Goal: Task Accomplishment & Management: Use online tool/utility

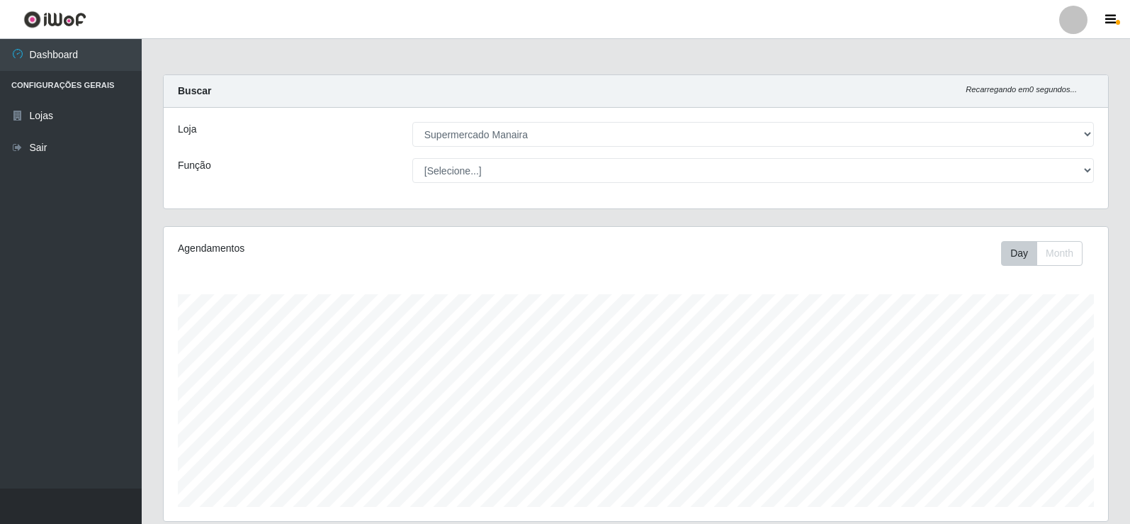
select select "443"
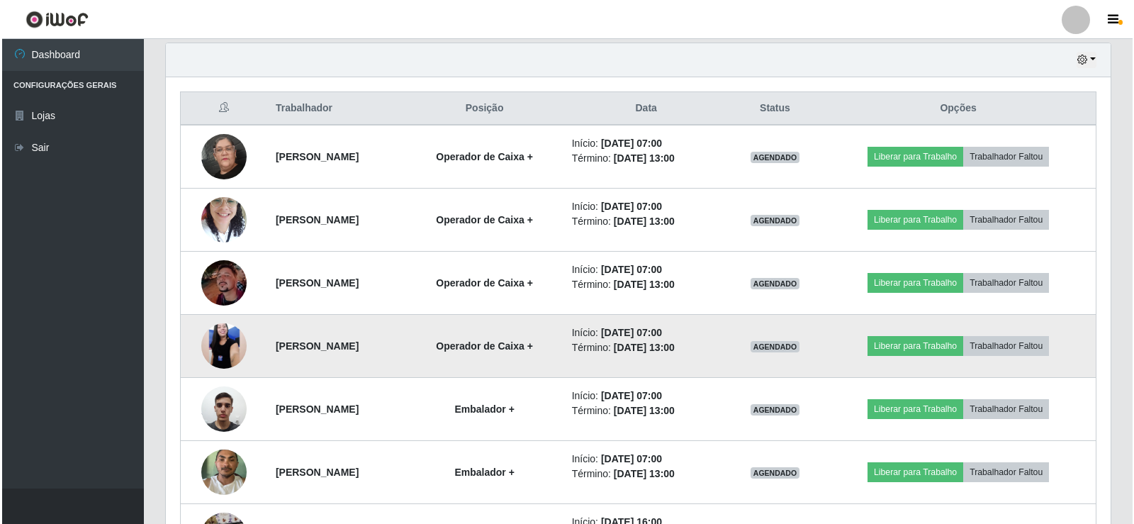
scroll to position [425, 0]
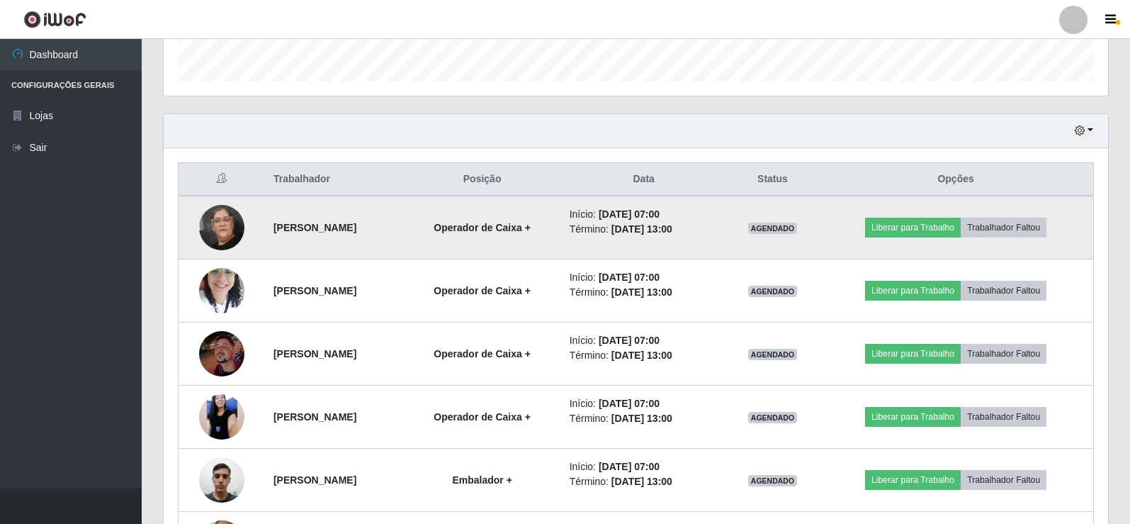
click at [953, 215] on td "Liberar para Trabalho Trabalhador Faltou" at bounding box center [955, 228] width 275 height 64
click at [947, 222] on button "Liberar para Trabalho" at bounding box center [913, 228] width 96 height 20
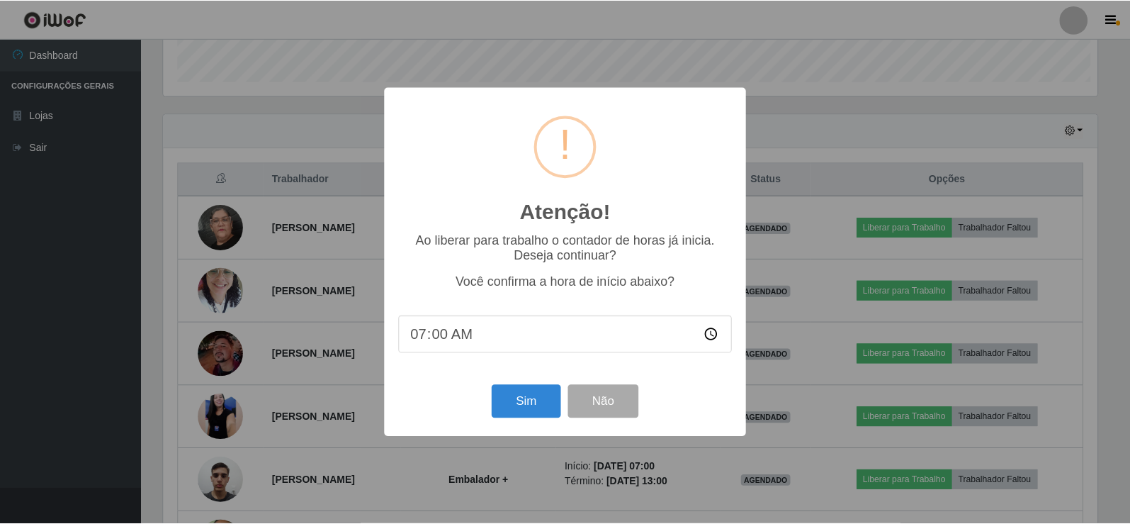
scroll to position [294, 937]
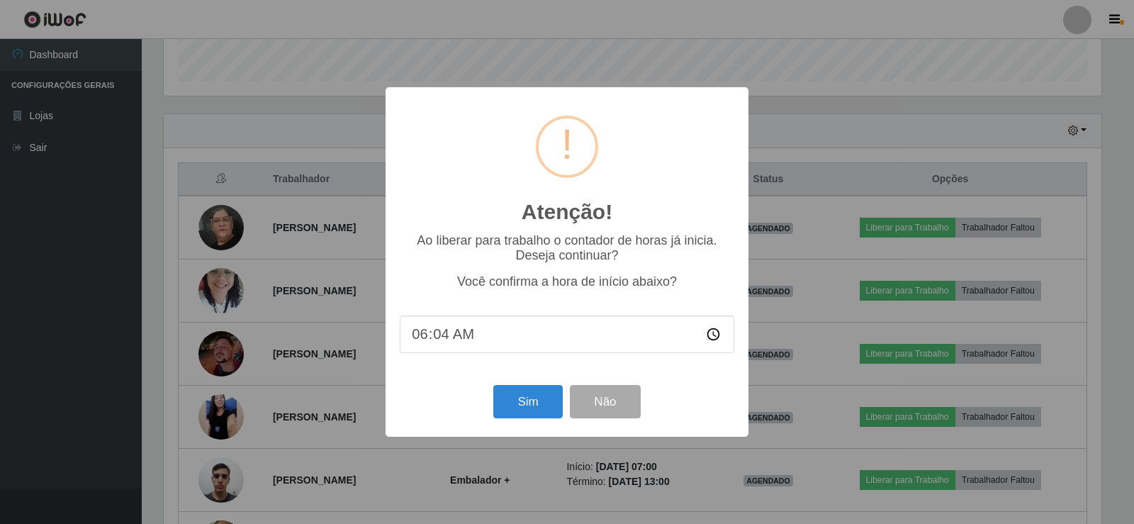
type input "06:43"
click at [538, 407] on button "Sim" at bounding box center [527, 401] width 69 height 33
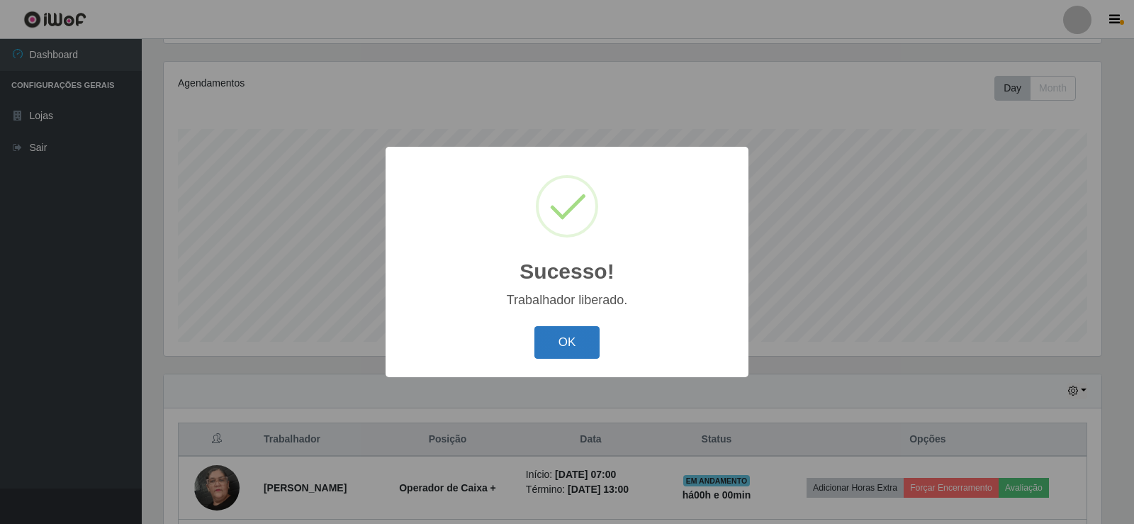
click at [588, 330] on button "OK" at bounding box center [567, 342] width 66 height 33
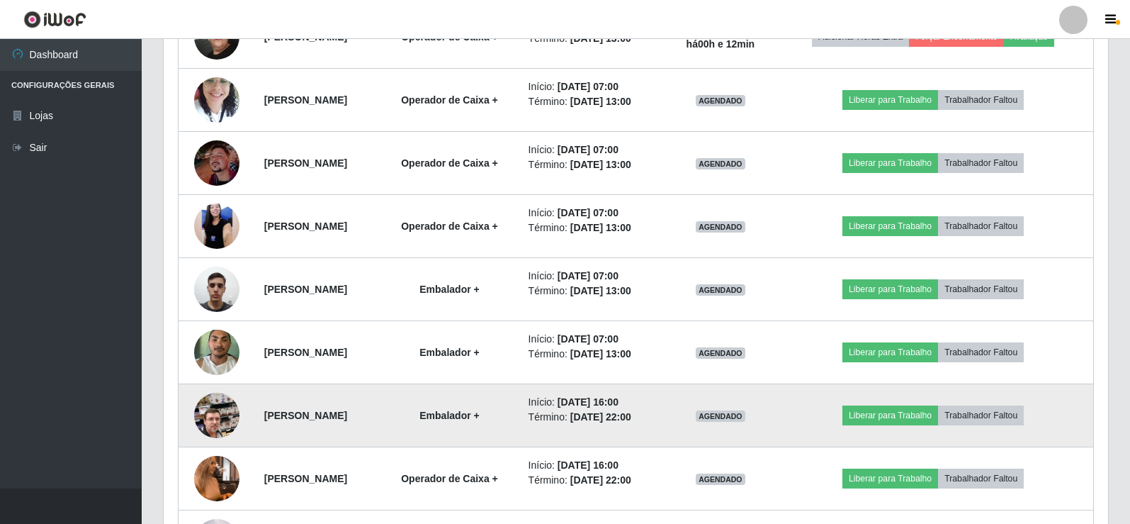
scroll to position [661, 0]
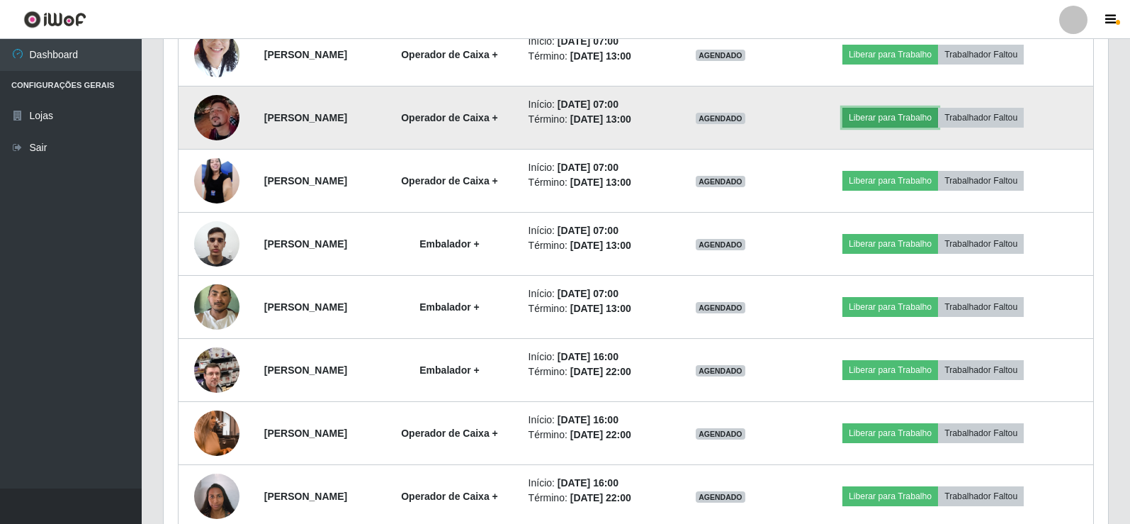
click at [907, 120] on button "Liberar para Trabalho" at bounding box center [890, 118] width 96 height 20
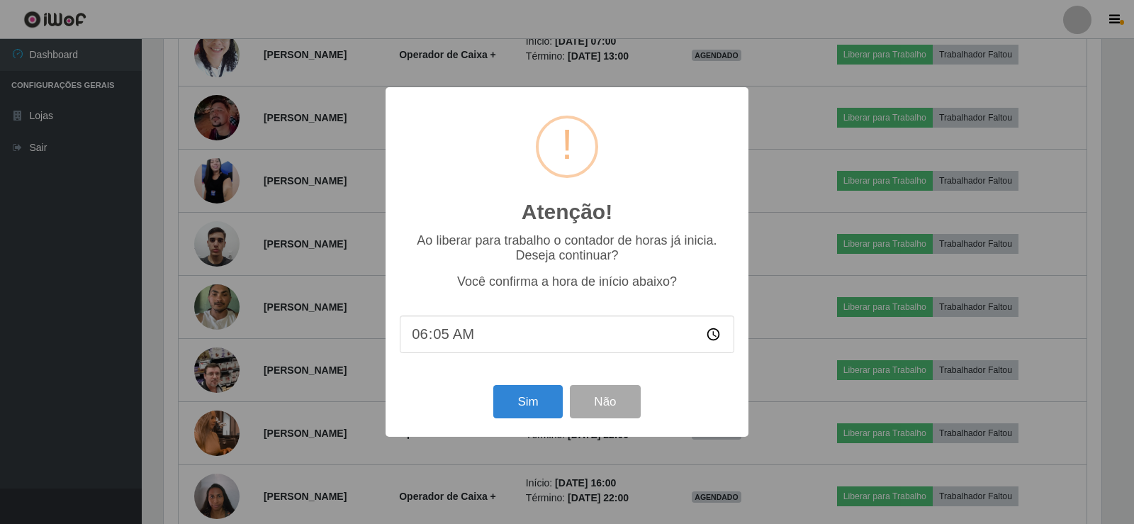
type input "06:55"
click at [553, 401] on button "Sim" at bounding box center [527, 401] width 69 height 33
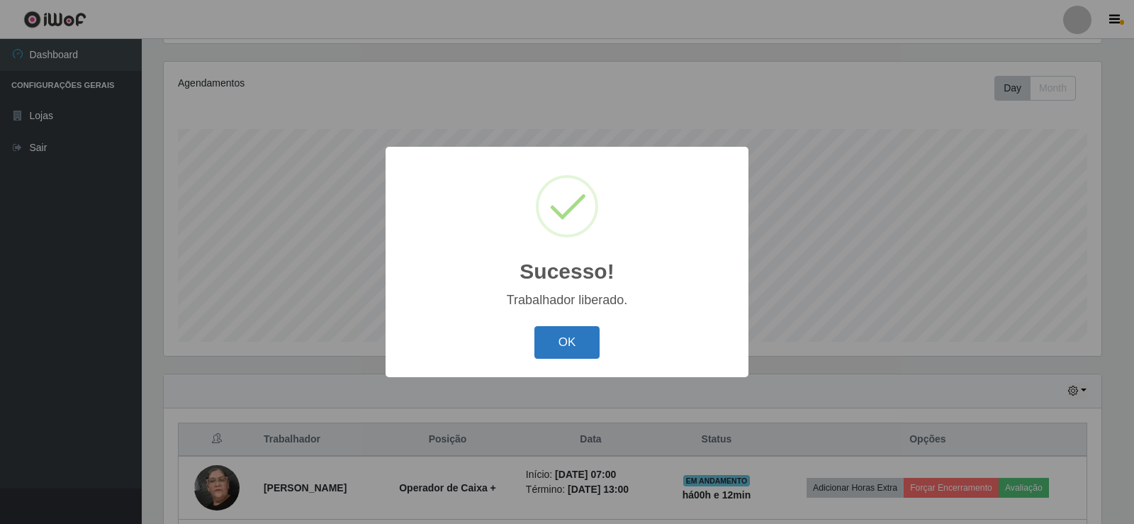
click at [564, 343] on button "OK" at bounding box center [567, 342] width 66 height 33
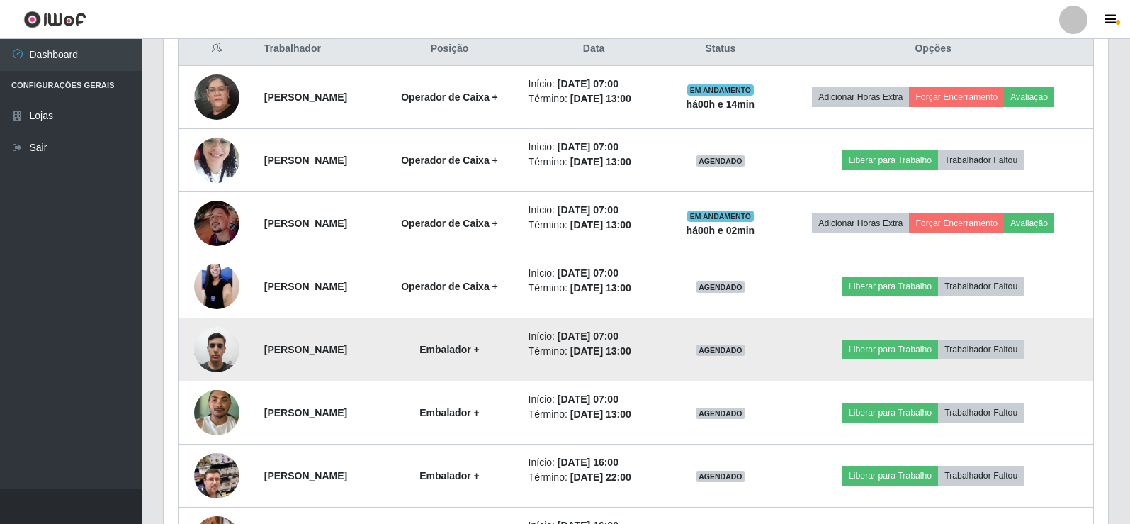
scroll to position [590, 0]
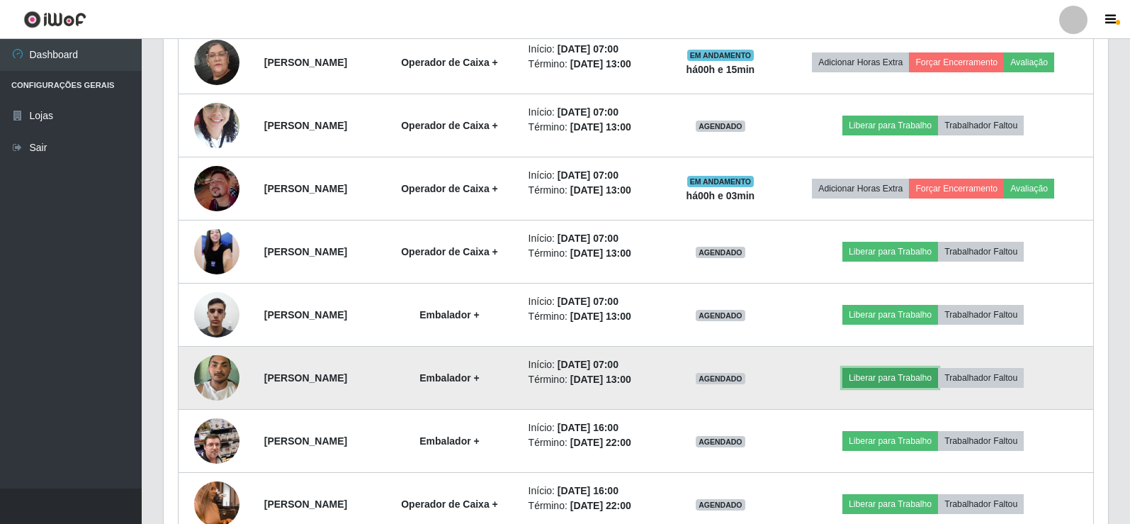
click at [904, 377] on button "Liberar para Trabalho" at bounding box center [890, 378] width 96 height 20
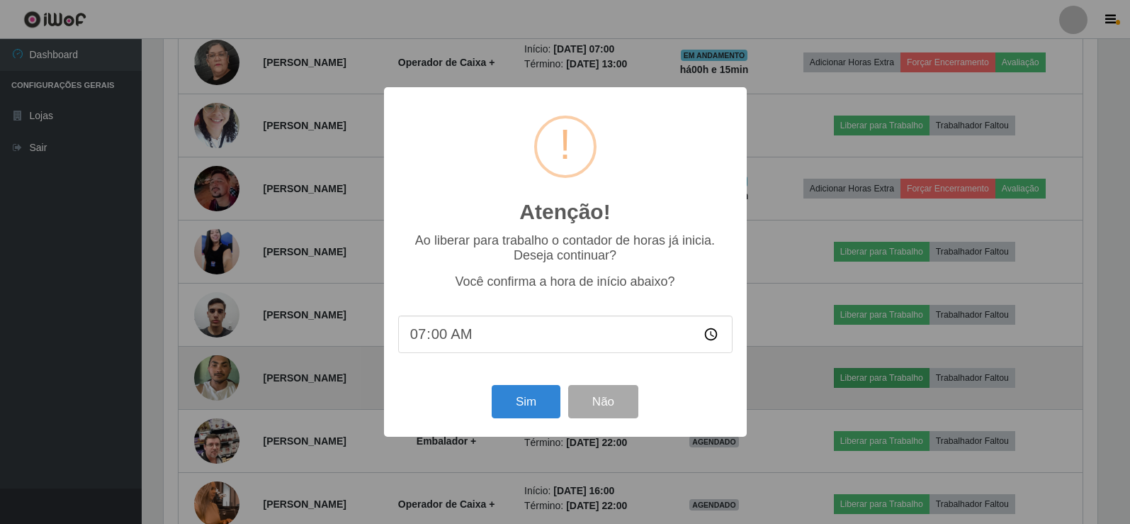
scroll to position [294, 937]
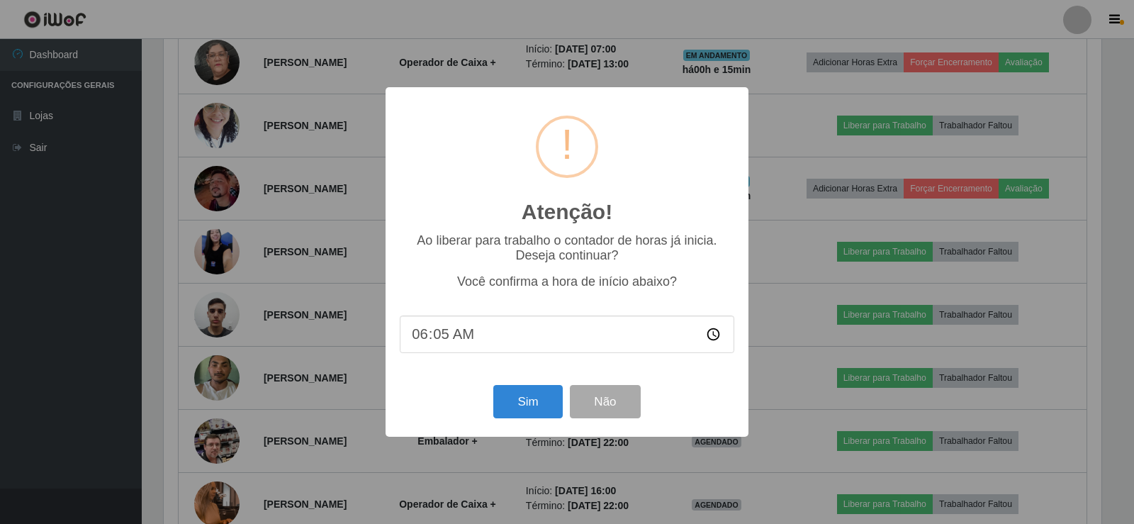
type input "06:58"
click at [524, 399] on button "Sim" at bounding box center [527, 401] width 69 height 33
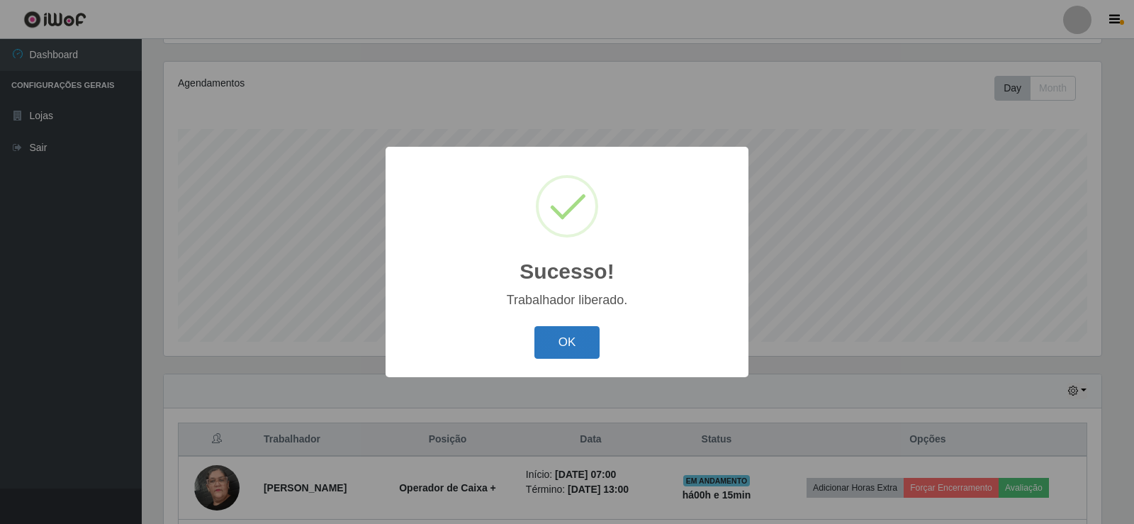
click at [562, 348] on button "OK" at bounding box center [567, 342] width 66 height 33
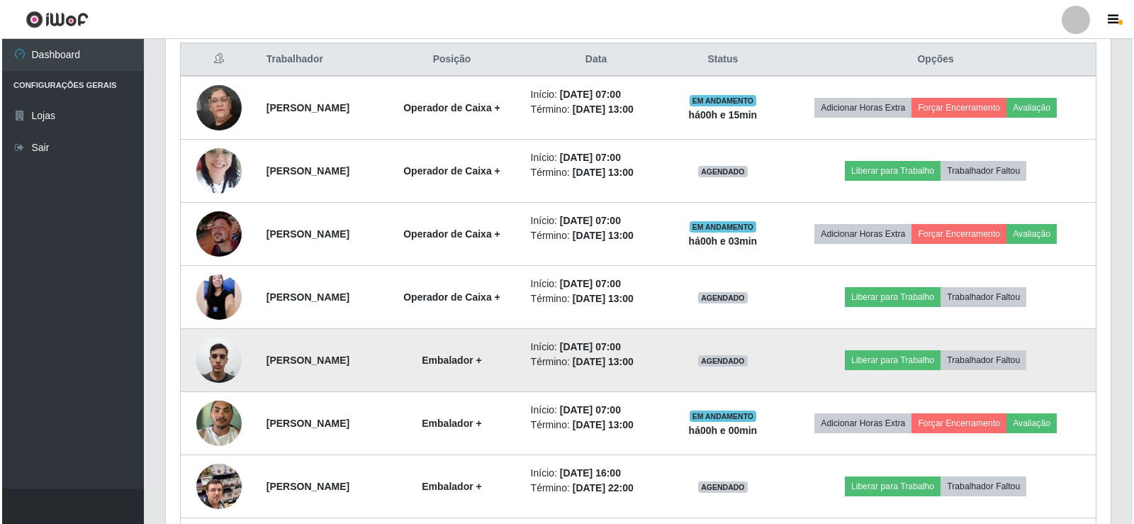
scroll to position [519, 0]
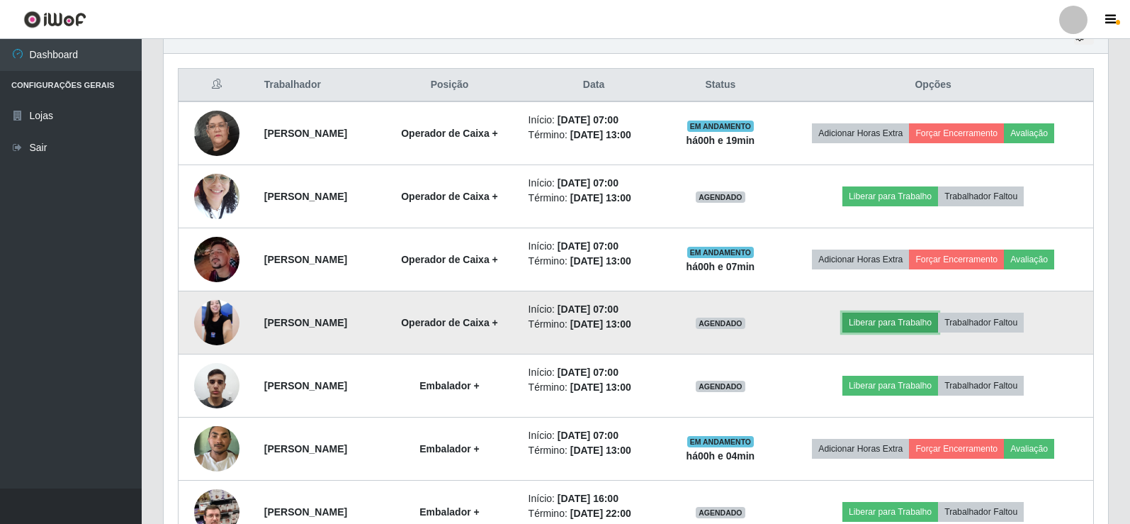
click at [929, 318] on button "Liberar para Trabalho" at bounding box center [890, 322] width 96 height 20
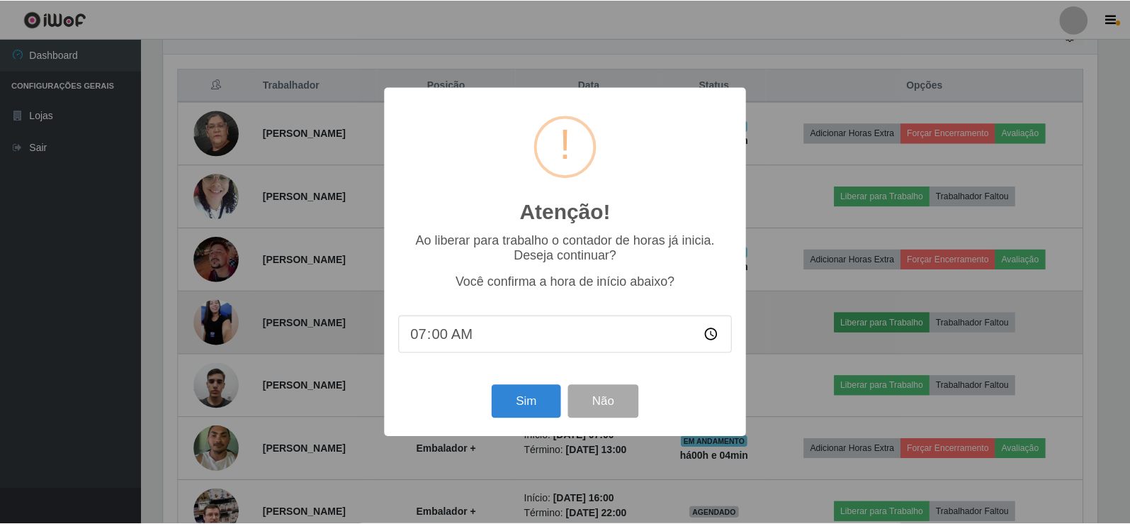
scroll to position [294, 937]
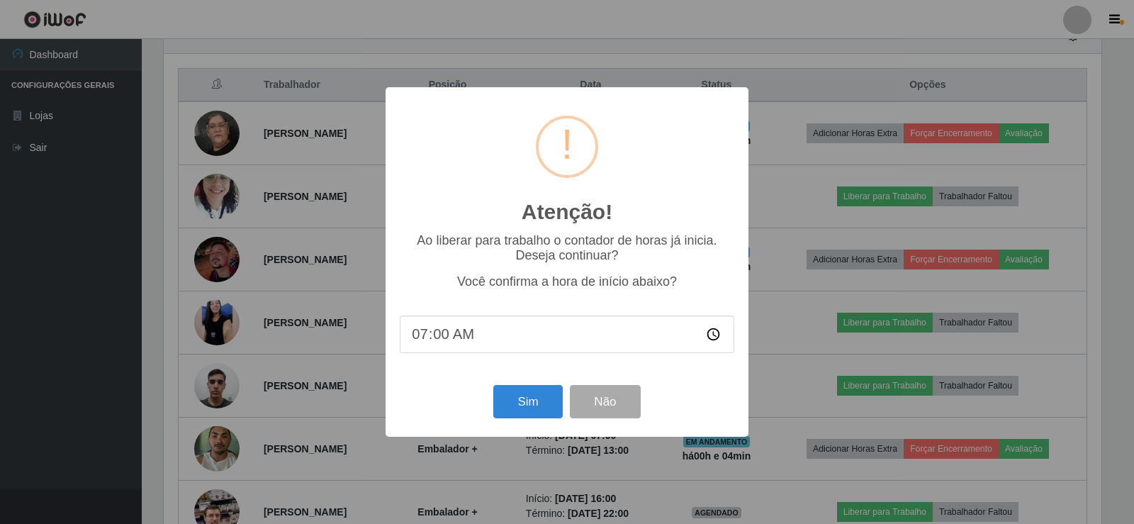
click at [443, 333] on input "07:00" at bounding box center [567, 334] width 334 height 38
type input "07:02"
click at [511, 408] on button "Sim" at bounding box center [527, 401] width 69 height 33
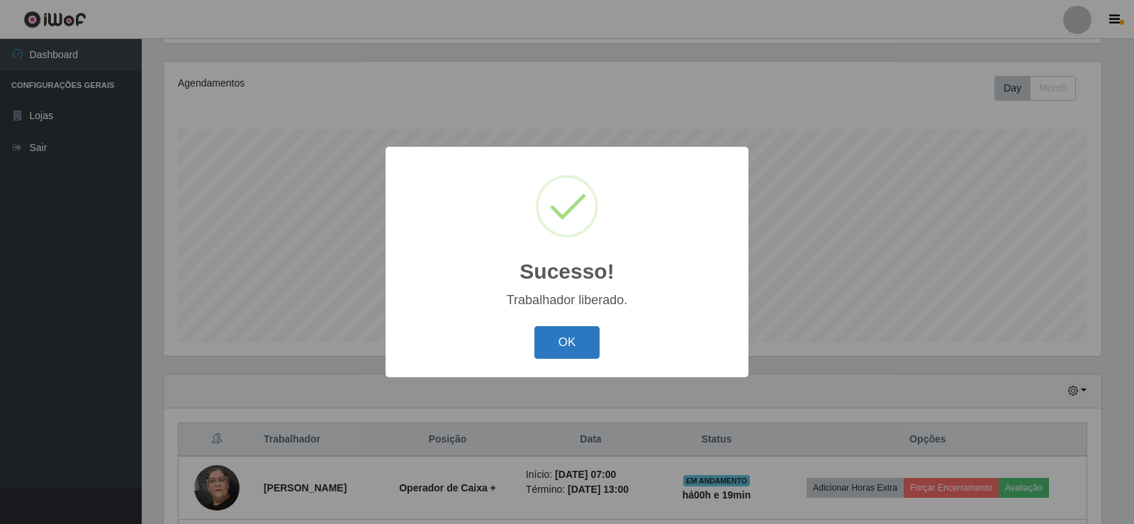
click at [558, 340] on button "OK" at bounding box center [567, 342] width 66 height 33
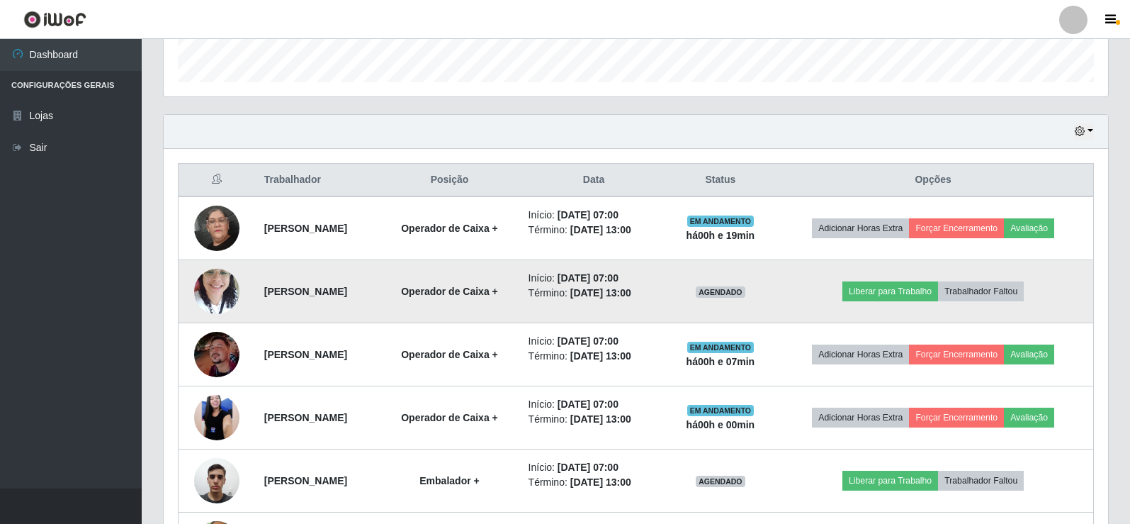
scroll to position [448, 0]
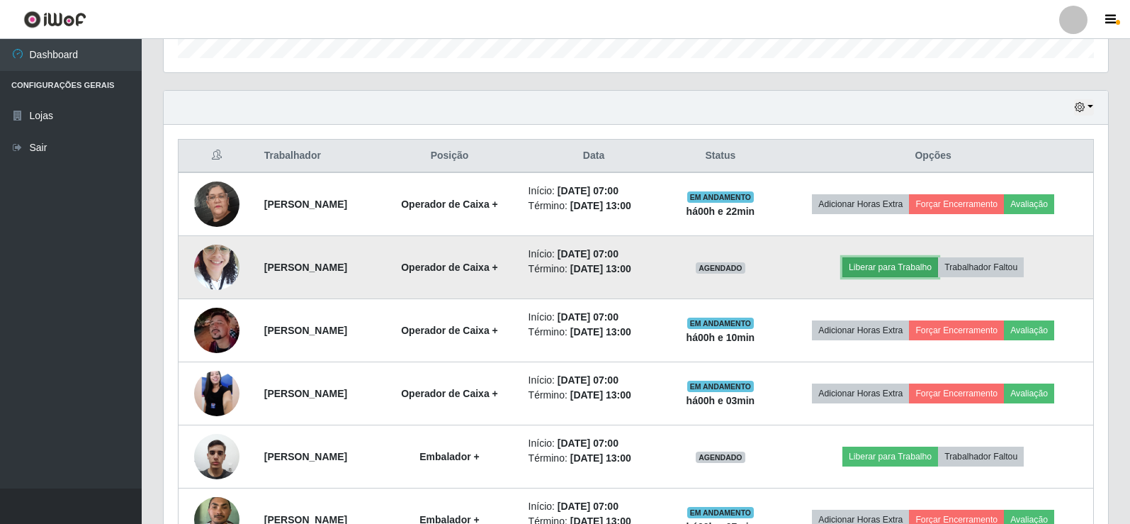
click at [925, 273] on button "Liberar para Trabalho" at bounding box center [890, 267] width 96 height 20
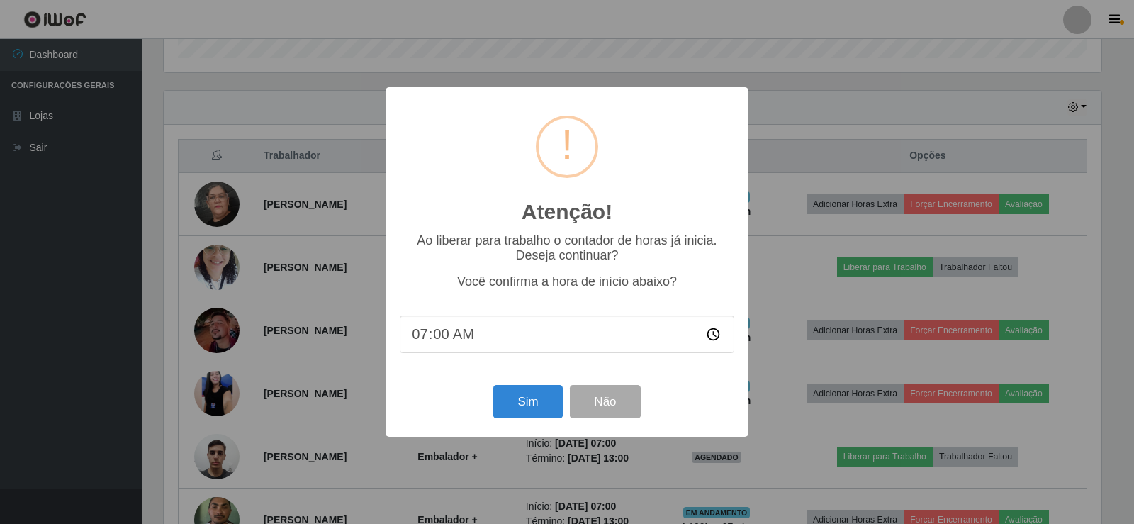
click at [439, 340] on input "07:00" at bounding box center [567, 334] width 334 height 38
type input "07:02"
click at [538, 384] on div "Sim Não" at bounding box center [567, 401] width 334 height 40
click at [536, 398] on button "Sim" at bounding box center [527, 401] width 69 height 33
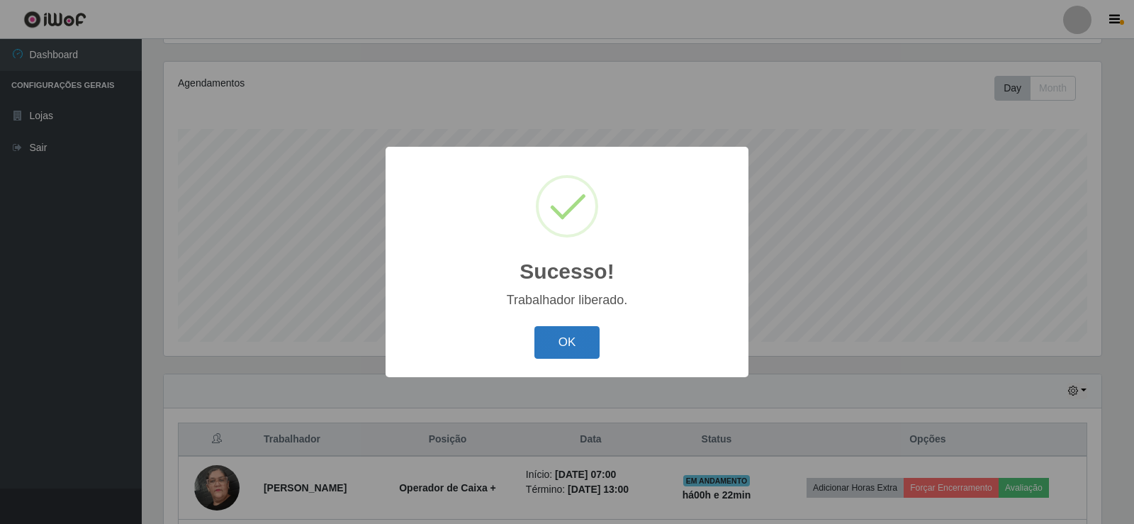
click at [553, 333] on button "OK" at bounding box center [567, 342] width 66 height 33
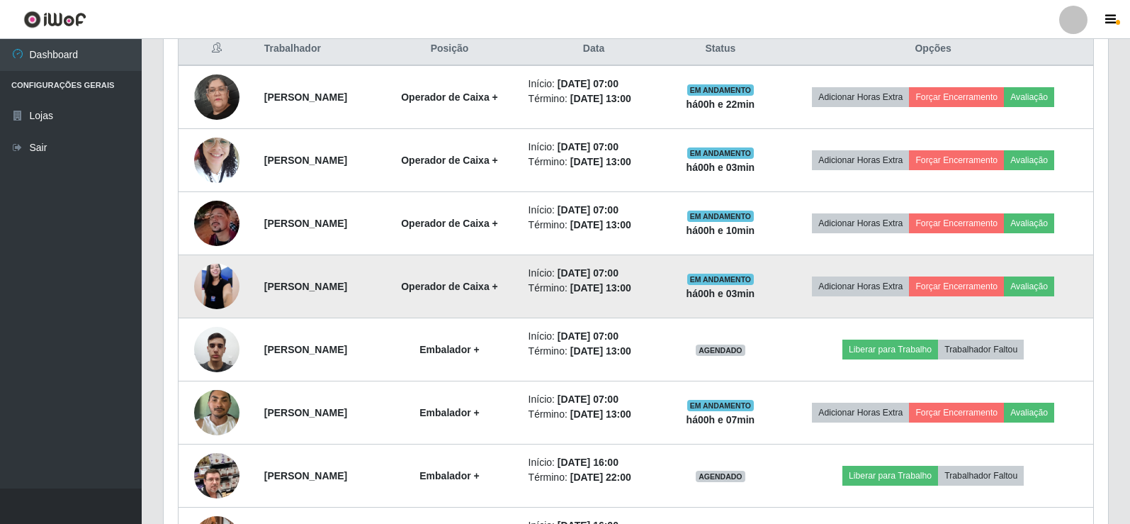
scroll to position [590, 0]
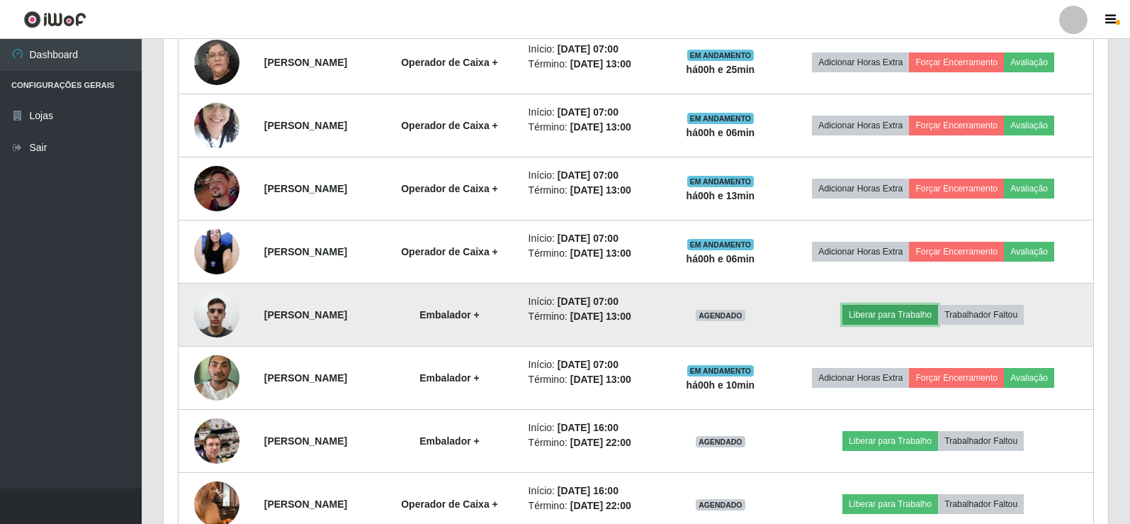
click at [910, 314] on button "Liberar para Trabalho" at bounding box center [890, 315] width 96 height 20
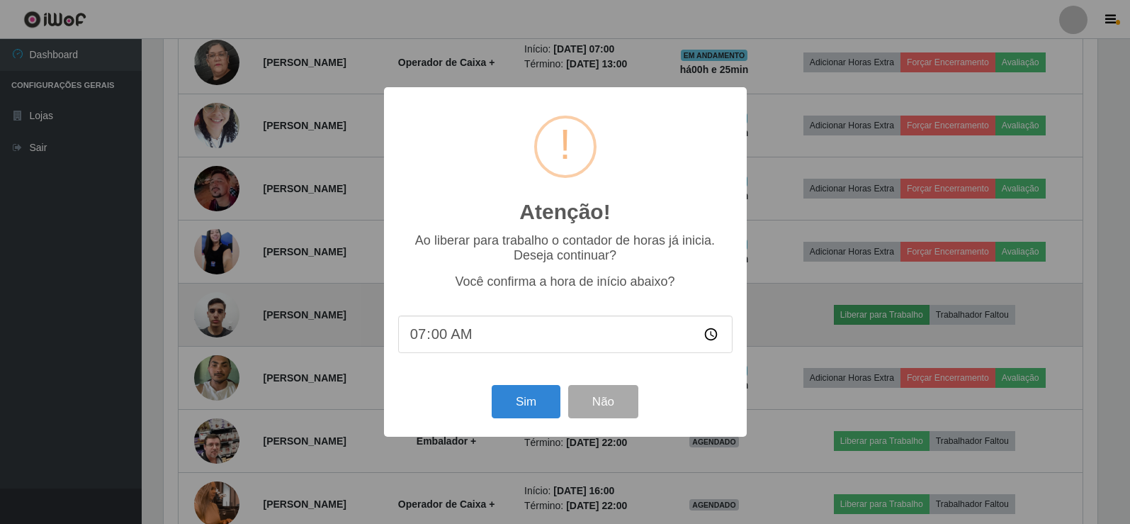
scroll to position [294, 937]
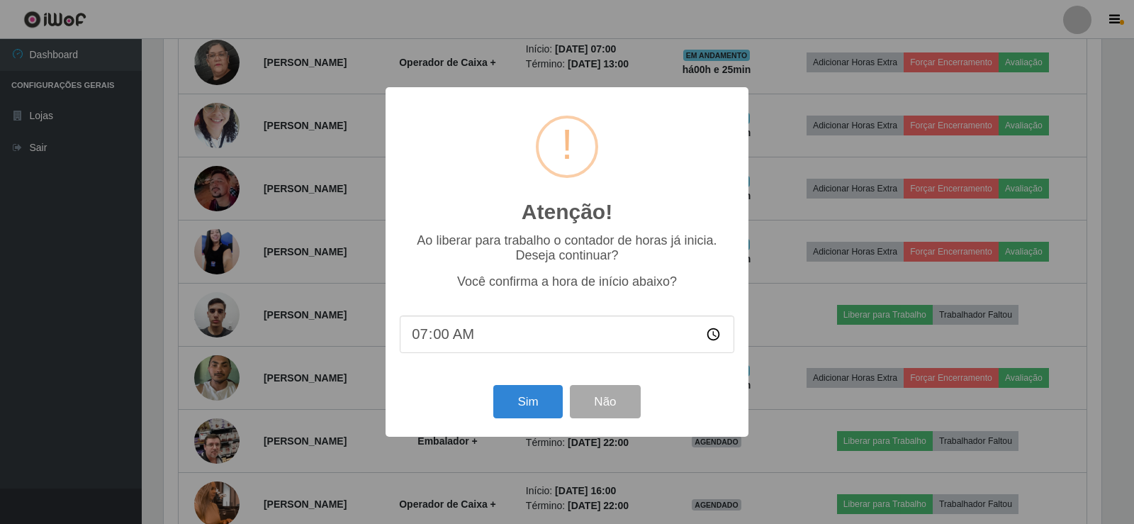
click at [446, 339] on input "07:00" at bounding box center [567, 334] width 334 height 38
type input "07:08"
click at [527, 412] on button "Sim" at bounding box center [527, 401] width 69 height 33
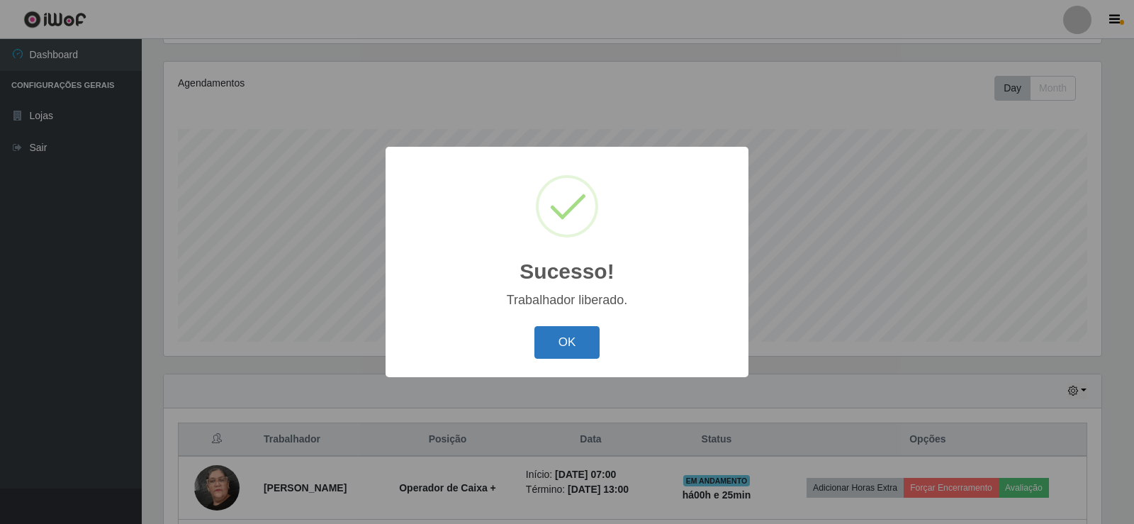
click at [564, 352] on button "OK" at bounding box center [567, 342] width 66 height 33
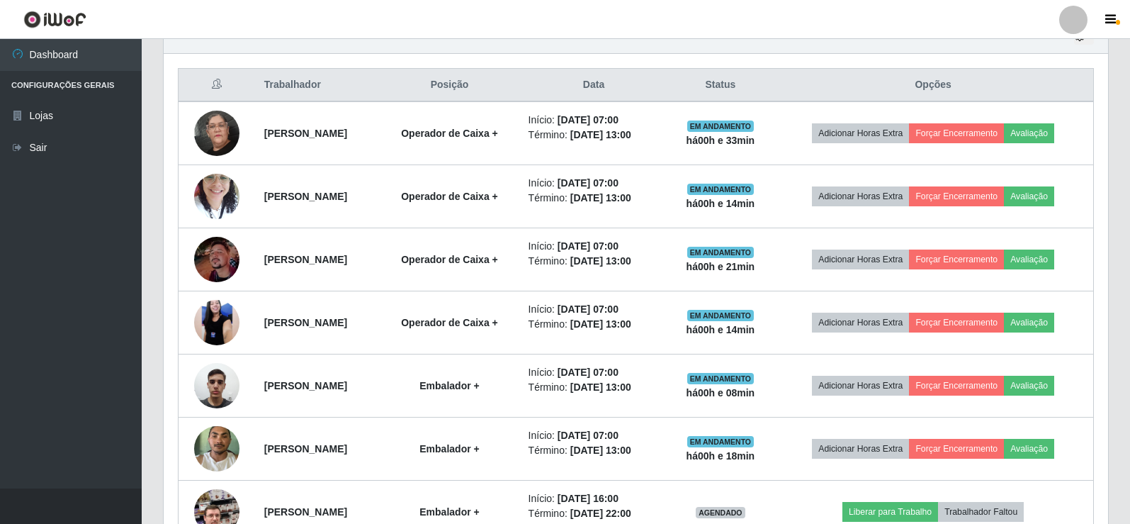
scroll to position [491, 0]
